Goal: Transaction & Acquisition: Purchase product/service

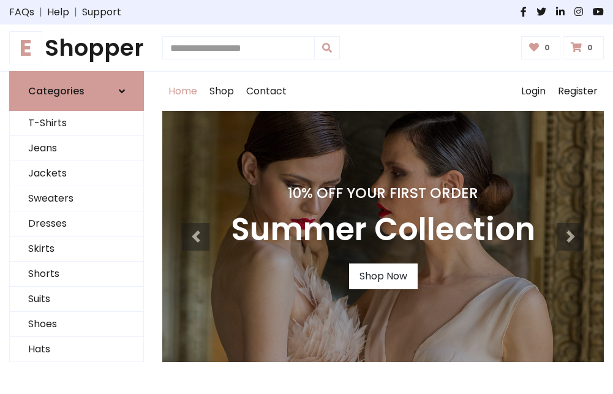
click at [306, 197] on h4 "10% Off Your First Order" at bounding box center [383, 192] width 304 height 17
click at [383, 276] on link "Shop Now" at bounding box center [383, 276] width 69 height 26
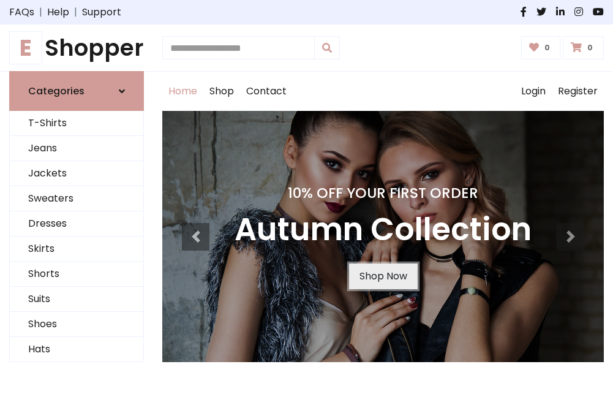
click at [383, 276] on link "Shop Now" at bounding box center [383, 276] width 69 height 26
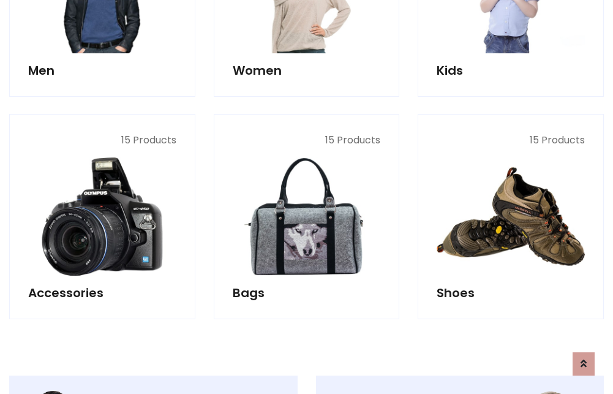
scroll to position [1221, 0]
